Goal: Information Seeking & Learning: Learn about a topic

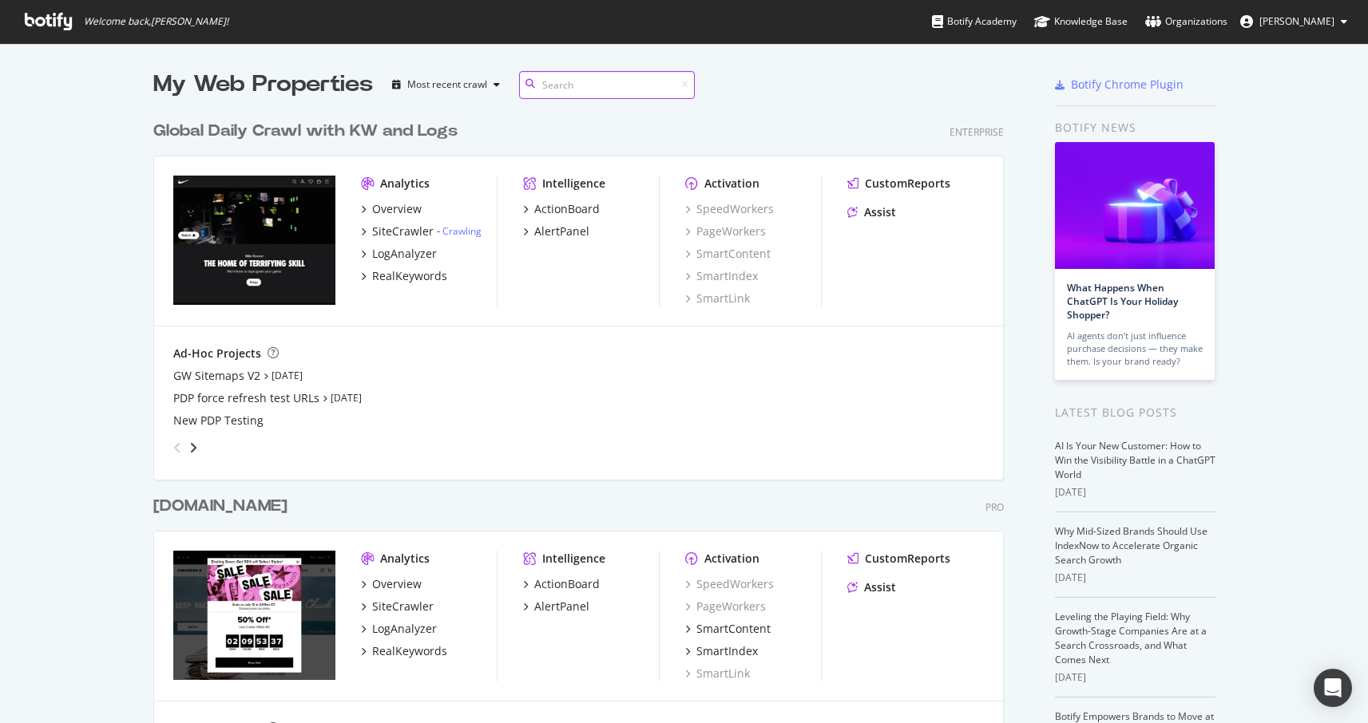
scroll to position [33, 0]
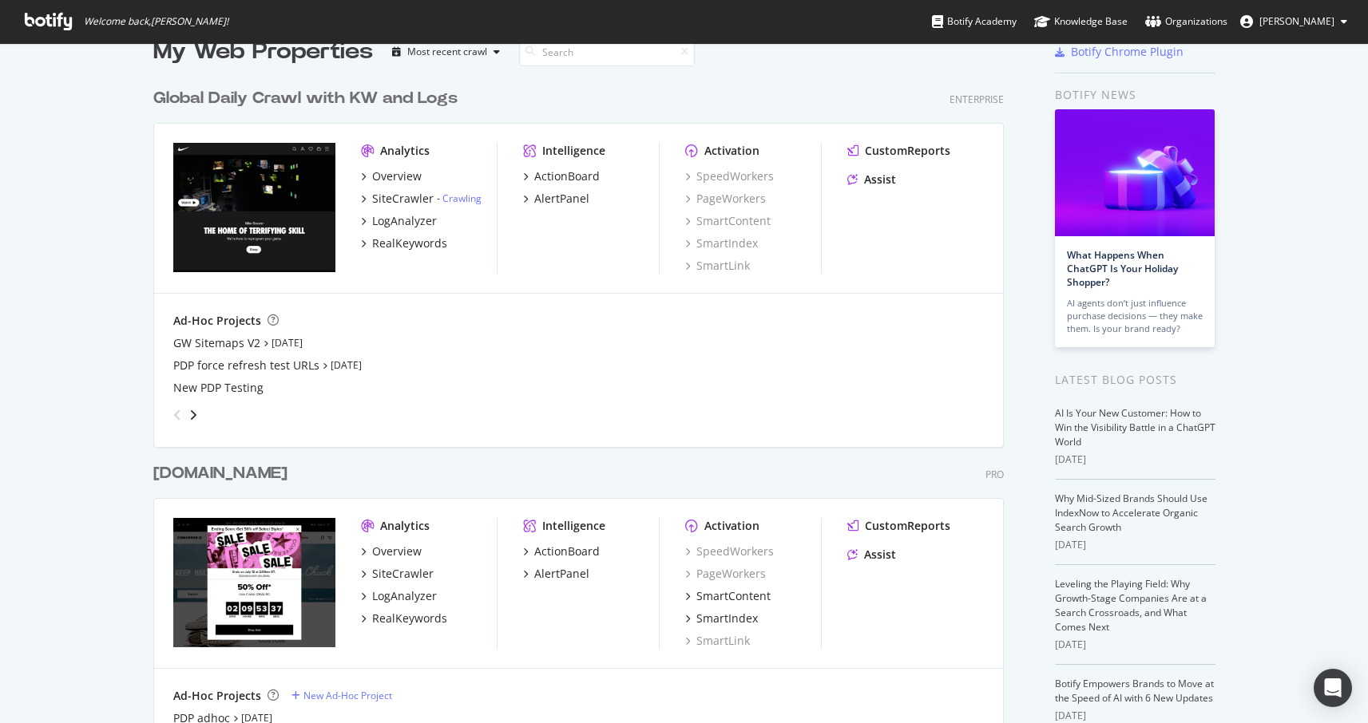
click at [232, 96] on div "Global Daily Crawl with KW and Logs" at bounding box center [305, 98] width 304 height 23
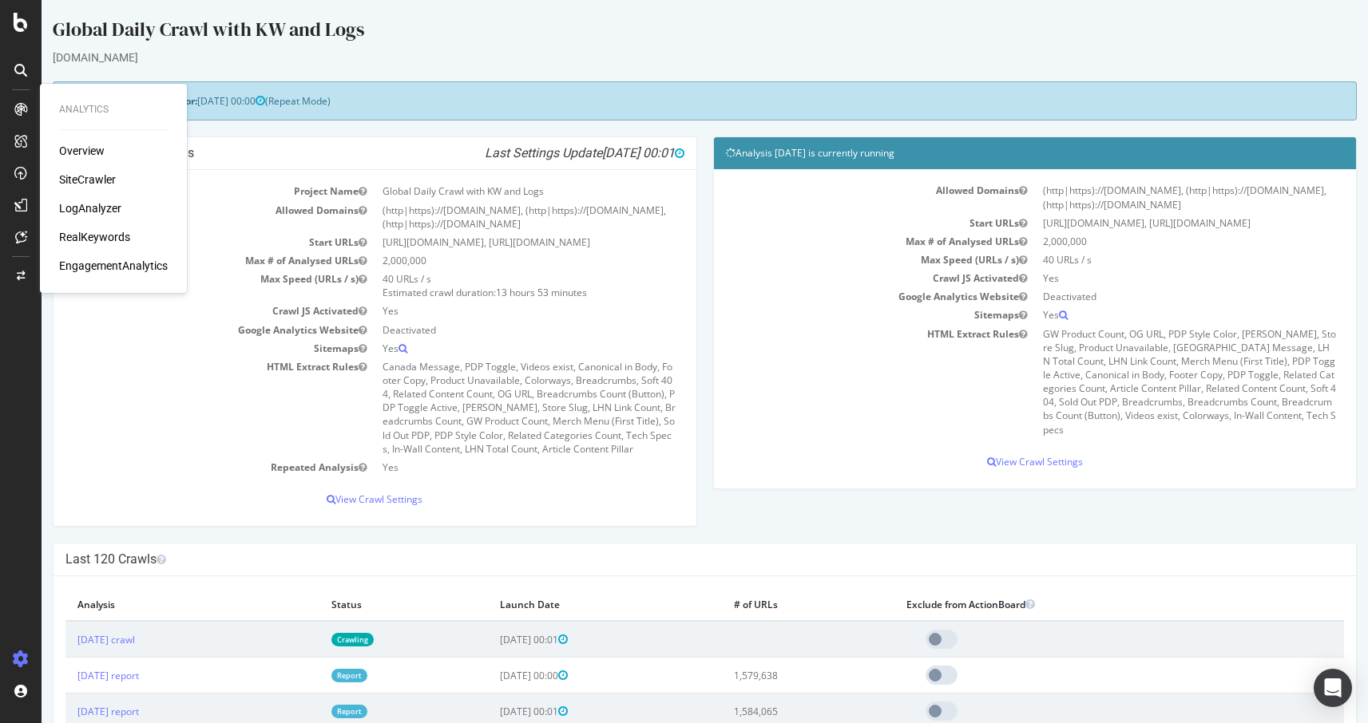
click at [73, 145] on div "Overview" at bounding box center [82, 151] width 46 height 16
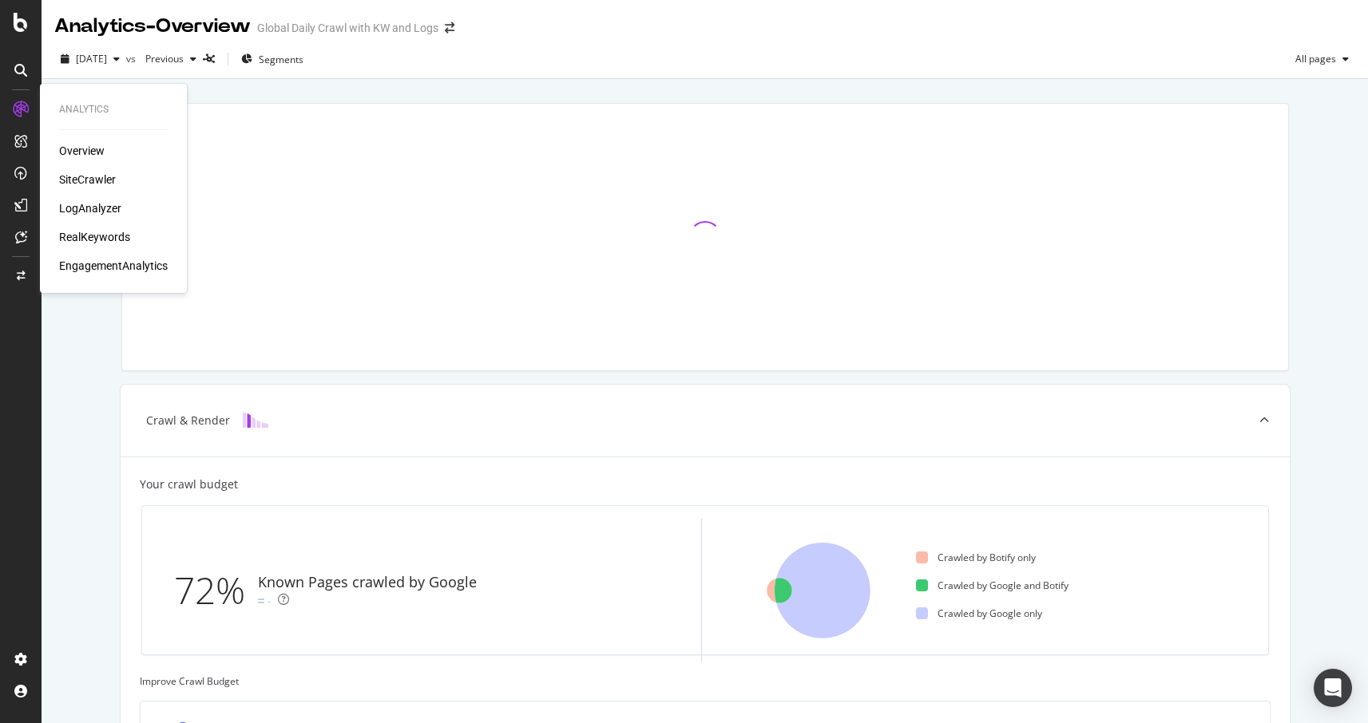
click at [101, 239] on div "RealKeywords" at bounding box center [94, 237] width 71 height 16
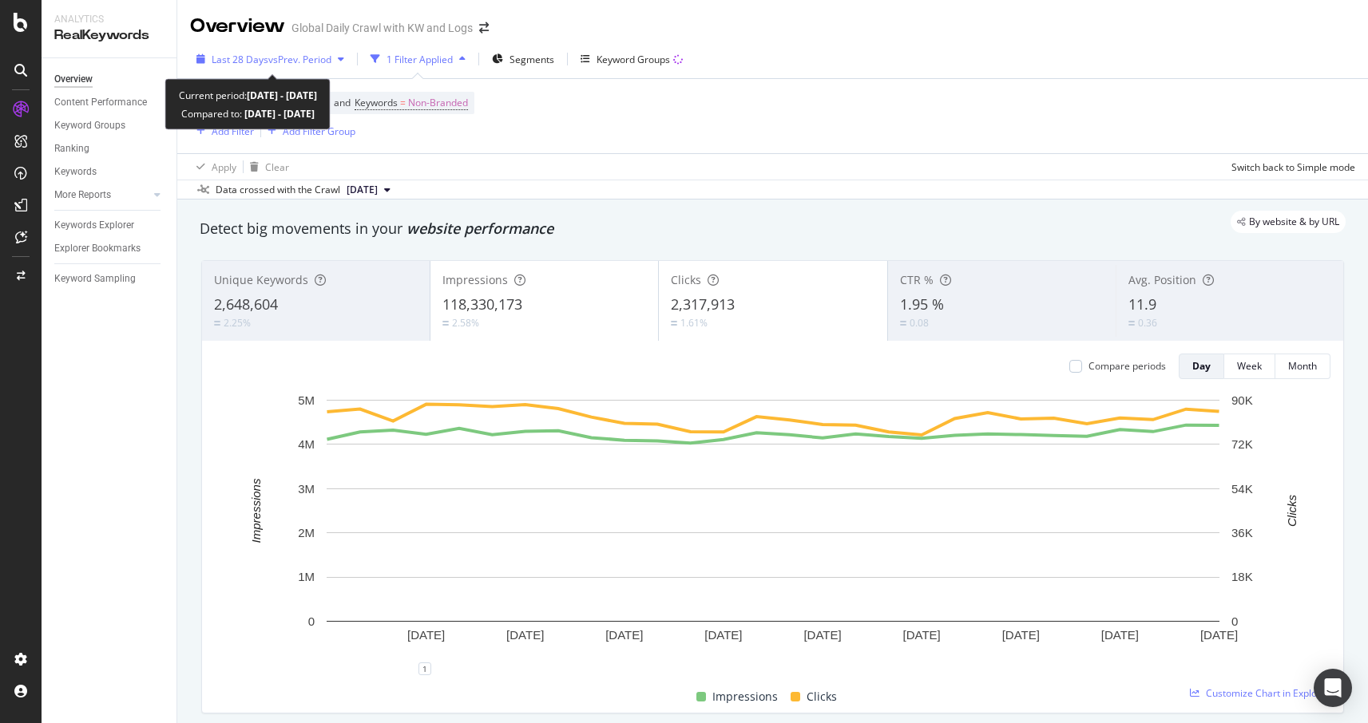
click at [323, 57] on span "vs Prev. Period" at bounding box center [299, 60] width 63 height 14
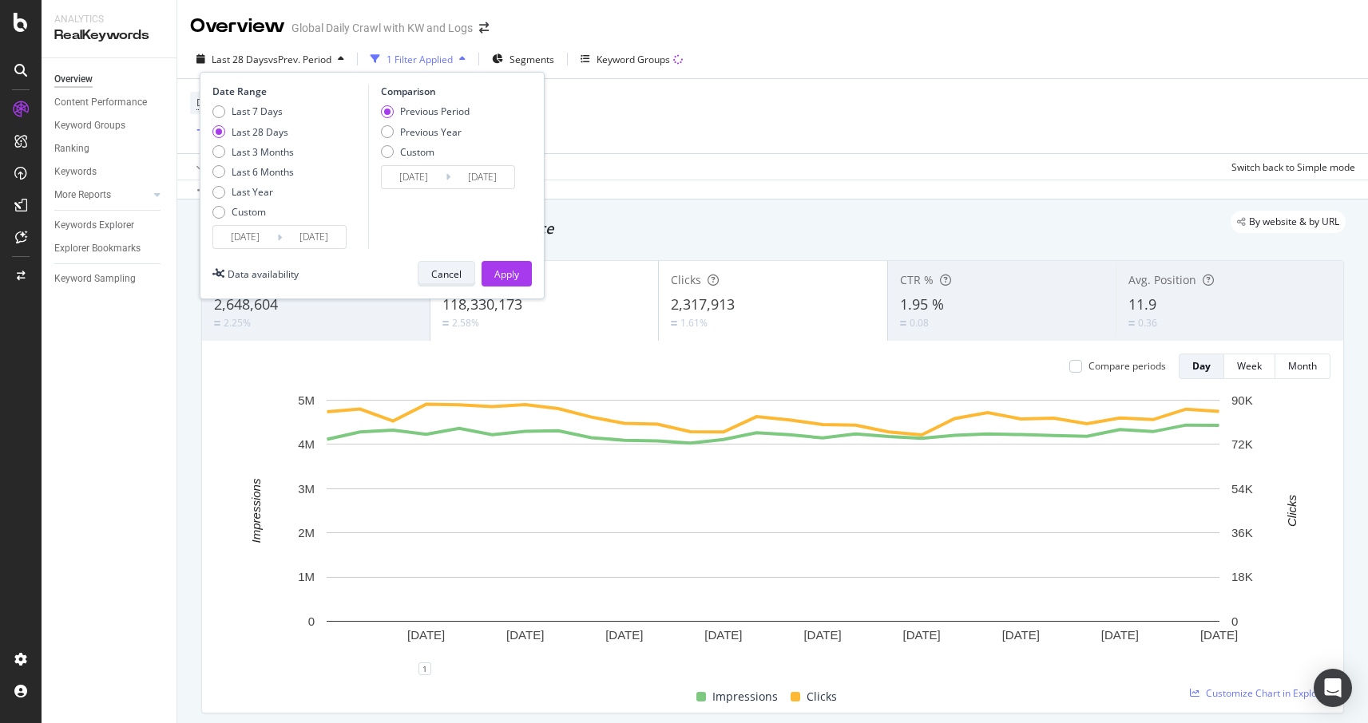
click at [438, 273] on div "Cancel" at bounding box center [446, 274] width 30 height 14
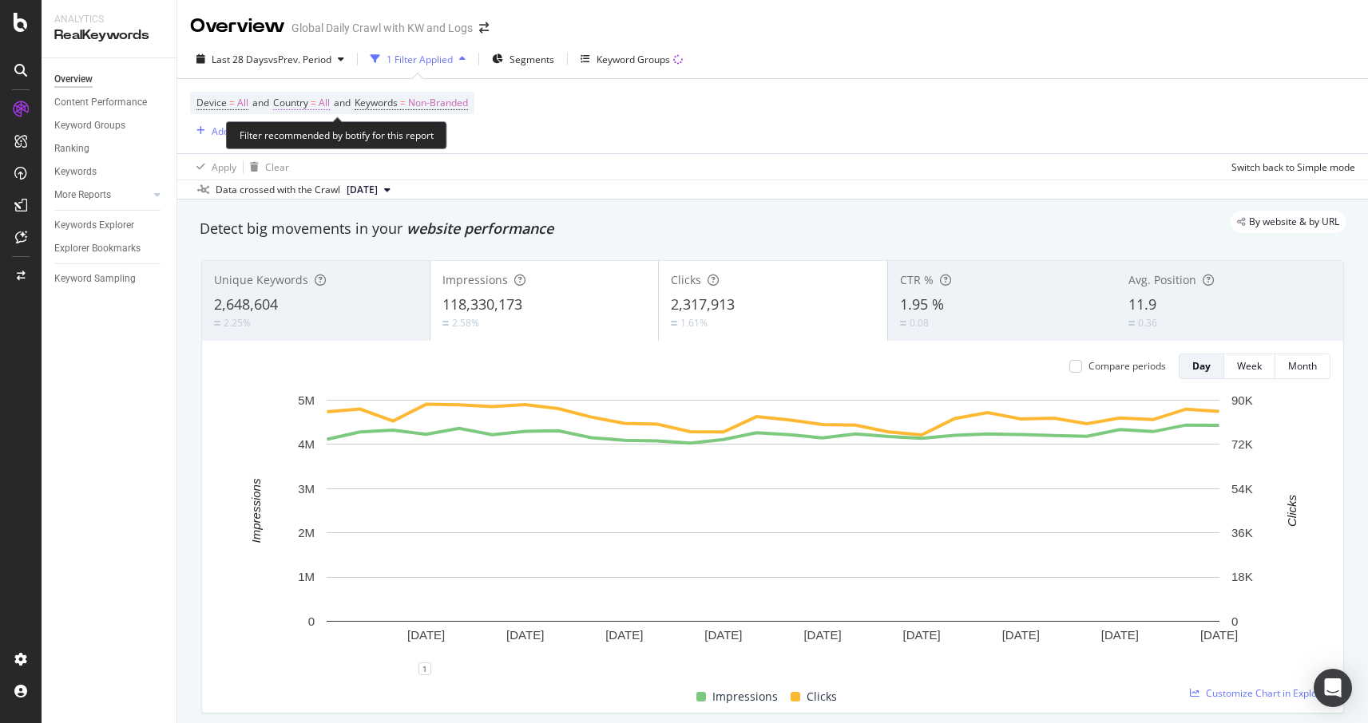
click at [326, 103] on span "All" at bounding box center [324, 103] width 11 height 22
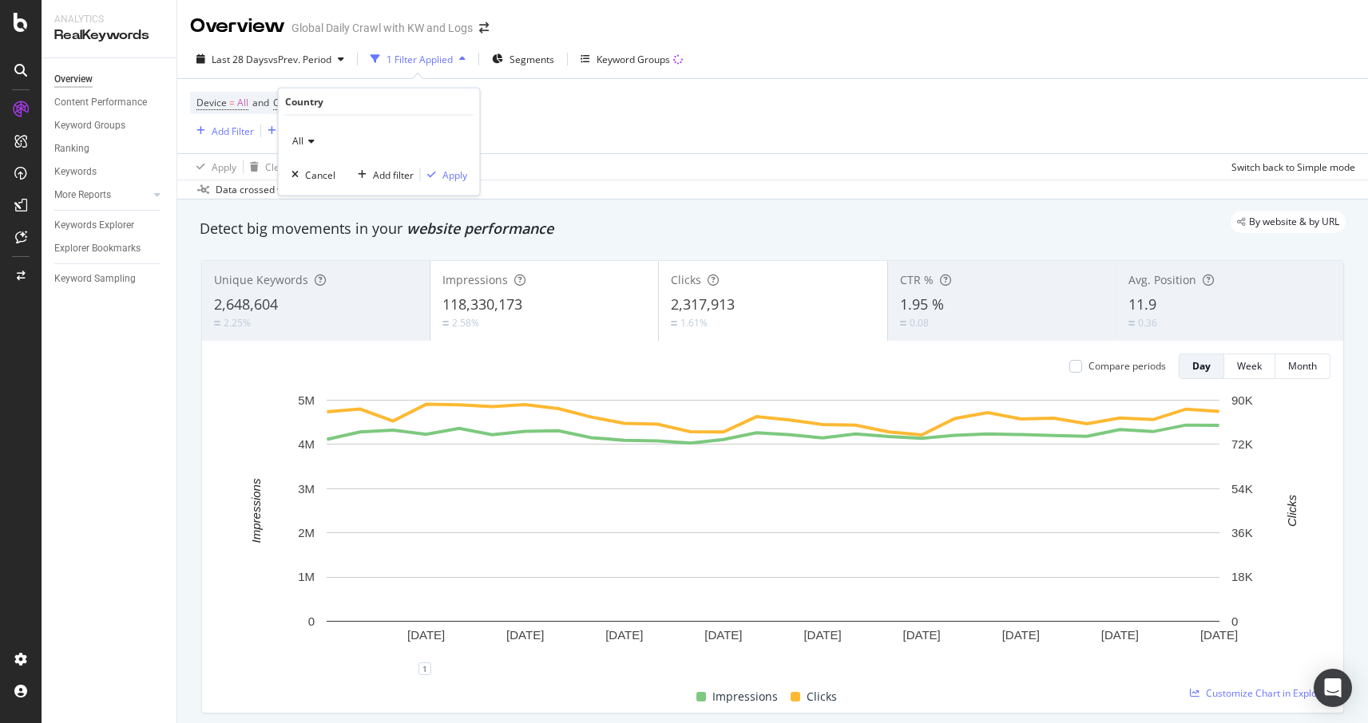
click at [315, 132] on div "All" at bounding box center [379, 142] width 176 height 26
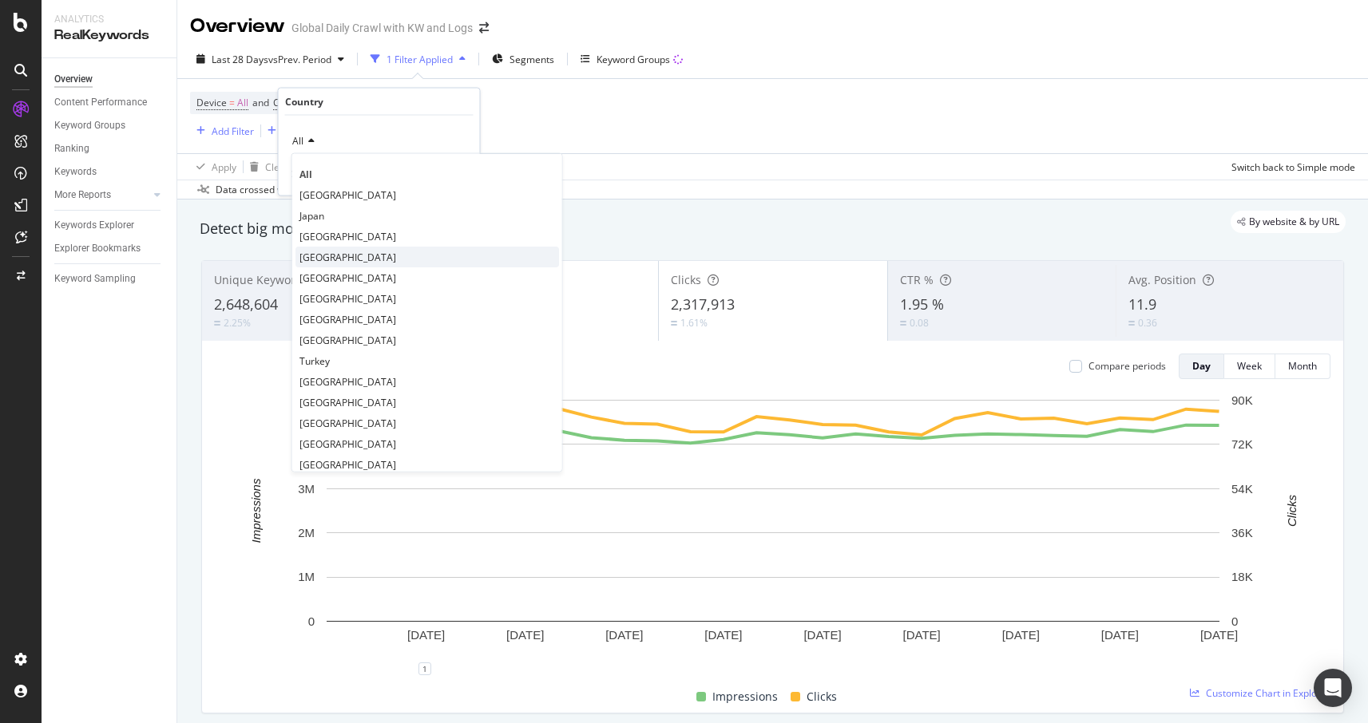
click at [327, 258] on span "[GEOGRAPHIC_DATA]" at bounding box center [347, 257] width 97 height 14
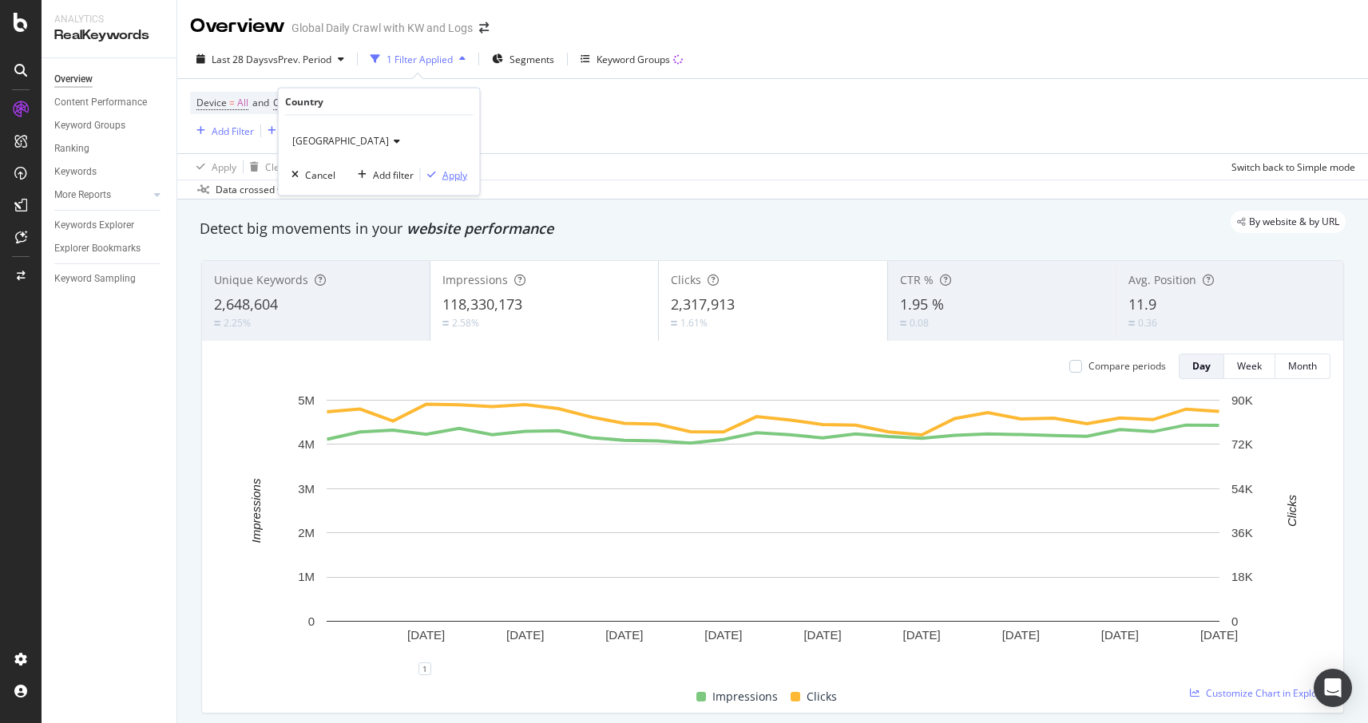
click at [452, 171] on div "Apply" at bounding box center [454, 175] width 25 height 14
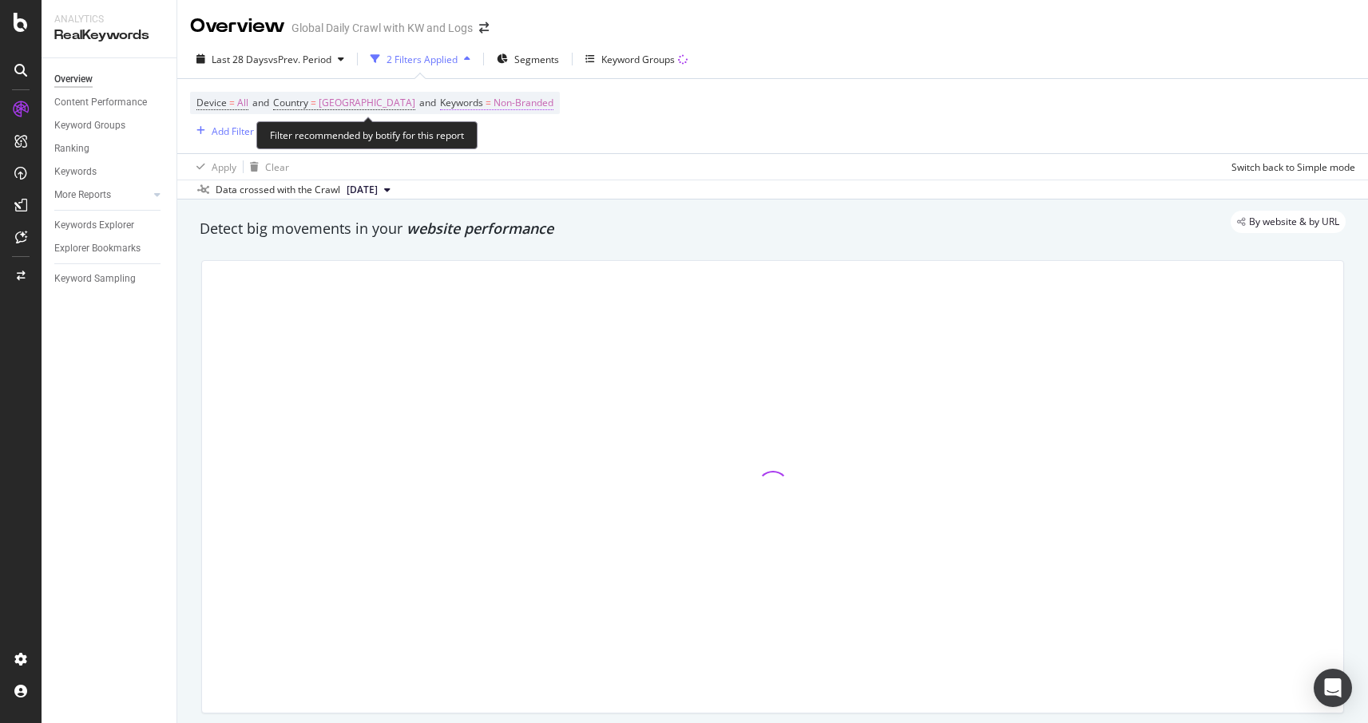
click at [493, 99] on span "Non-Branded" at bounding box center [523, 103] width 60 height 22
click at [497, 132] on div "Non-Branded" at bounding box center [482, 141] width 85 height 24
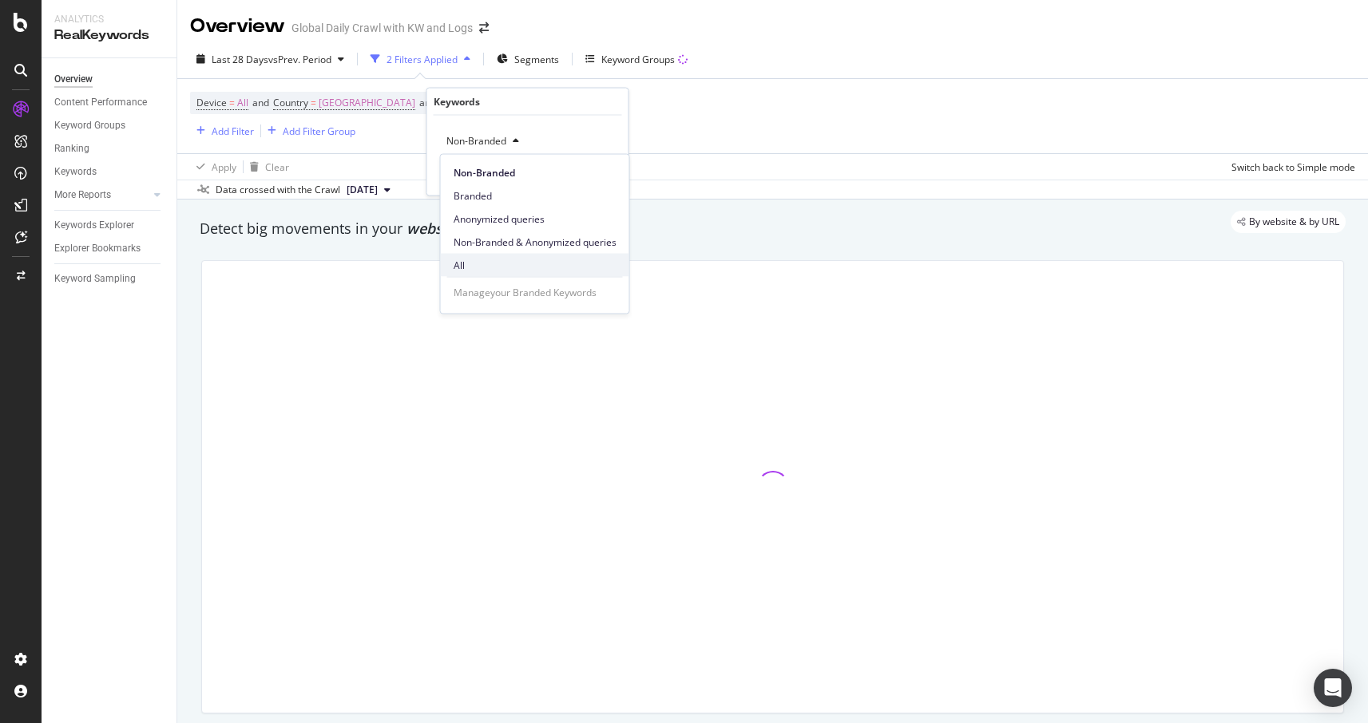
click at [468, 267] on span "All" at bounding box center [535, 265] width 163 height 14
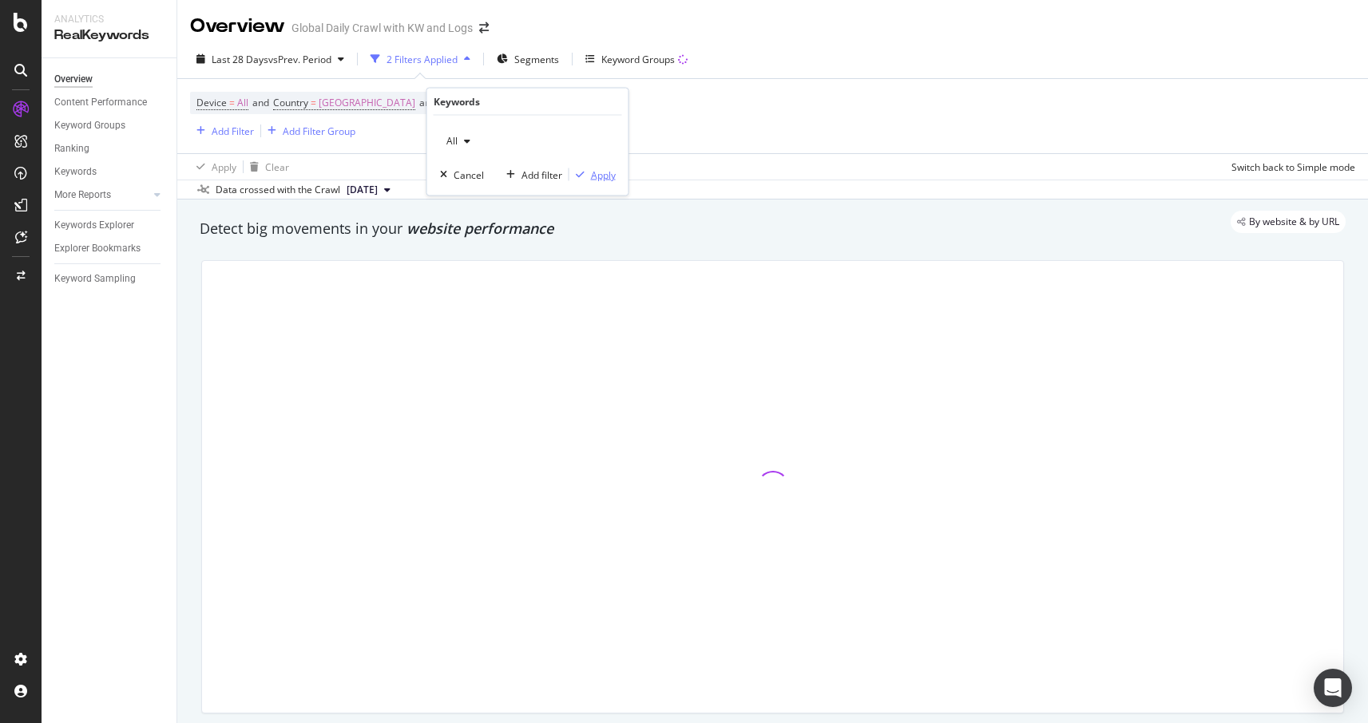
click at [583, 181] on div "Apply" at bounding box center [592, 175] width 46 height 14
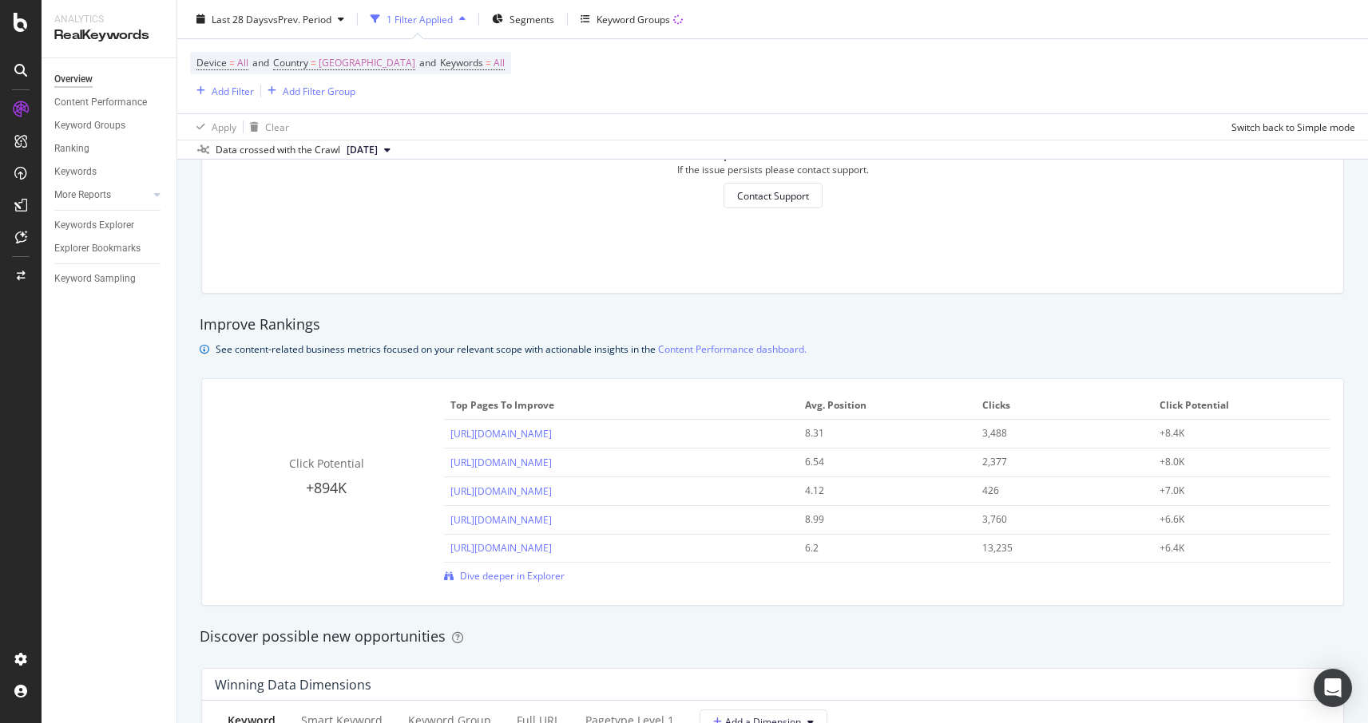
scroll to position [968, 0]
